Goal: Navigation & Orientation: Find specific page/section

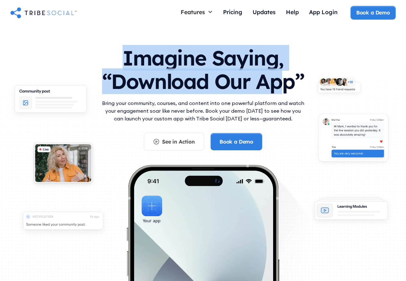
drag, startPoint x: 243, startPoint y: 64, endPoint x: 276, endPoint y: 92, distance: 42.6
click at [276, 91] on div "Imagine Saying, “Download Our App” Bring your community, courses, and content i…" at bounding box center [203, 174] width 380 height 269
drag, startPoint x: 276, startPoint y: 92, endPoint x: 272, endPoint y: 94, distance: 4.3
click at [276, 92] on h1 "Imagine Saying, “Download Our App”" at bounding box center [202, 68] width 205 height 57
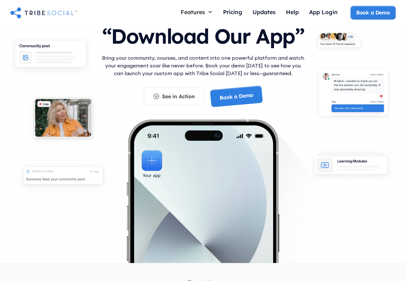
scroll to position [53, 0]
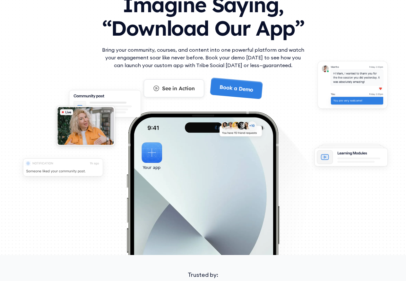
click at [161, 87] on link "See in Action" at bounding box center [174, 88] width 60 height 18
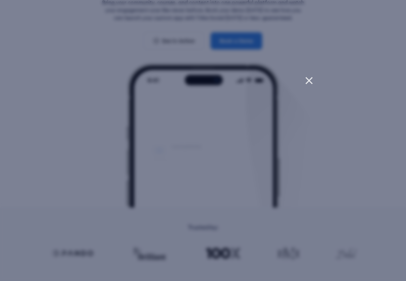
click at [312, 72] on div at bounding box center [203, 140] width 406 height 281
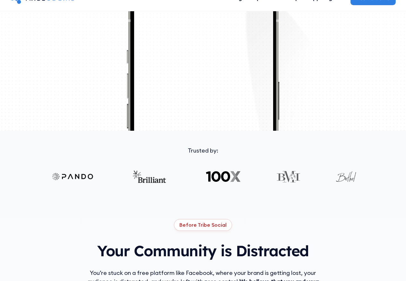
scroll to position [0, 0]
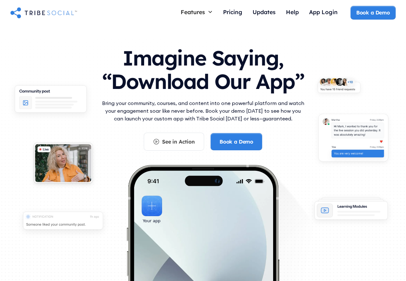
click at [36, 17] on img "home" at bounding box center [43, 12] width 67 height 13
